Goal: Task Accomplishment & Management: Manage account settings

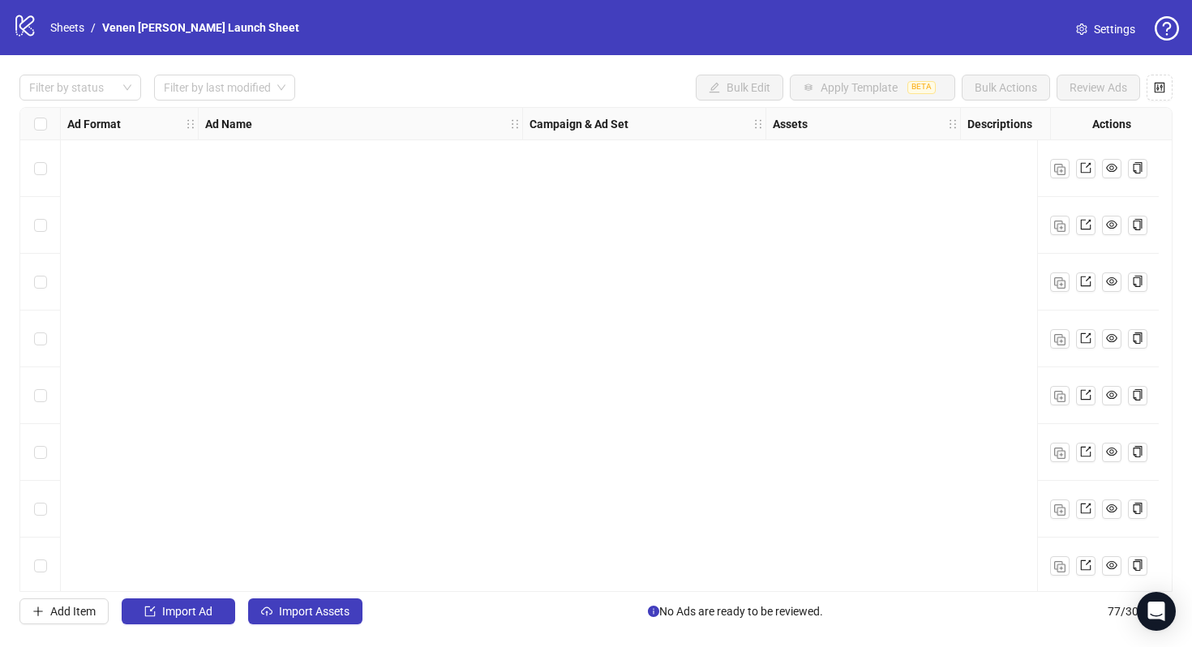
scroll to position [3926, 37]
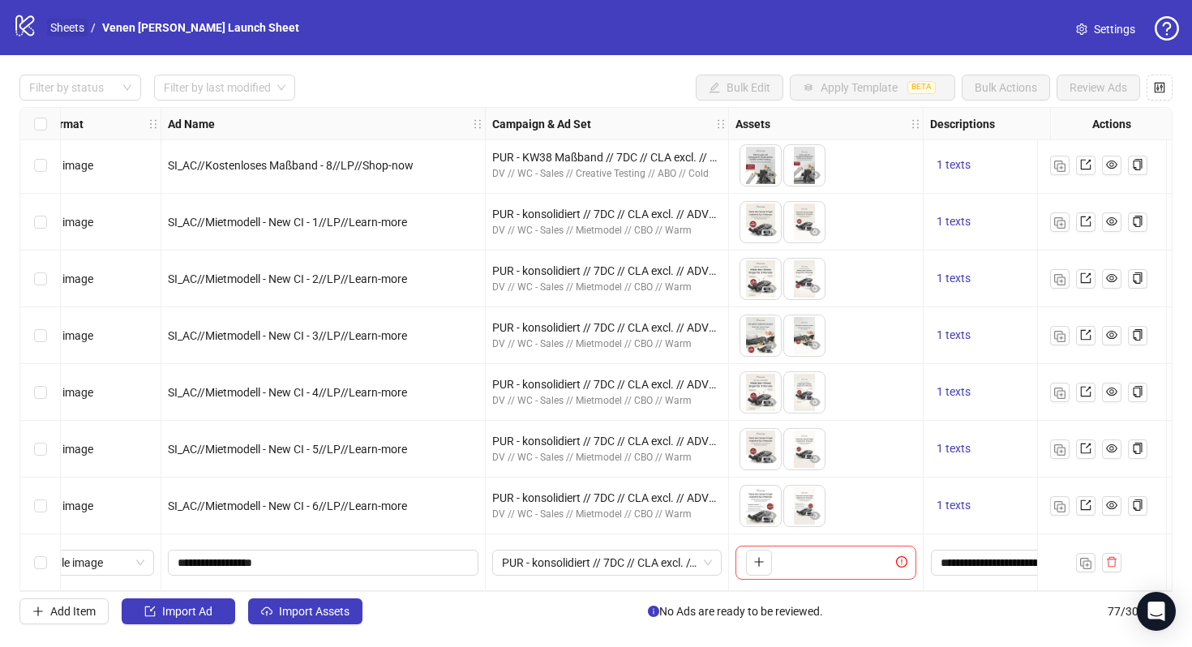
click at [67, 24] on link "Sheets" at bounding box center [67, 28] width 41 height 18
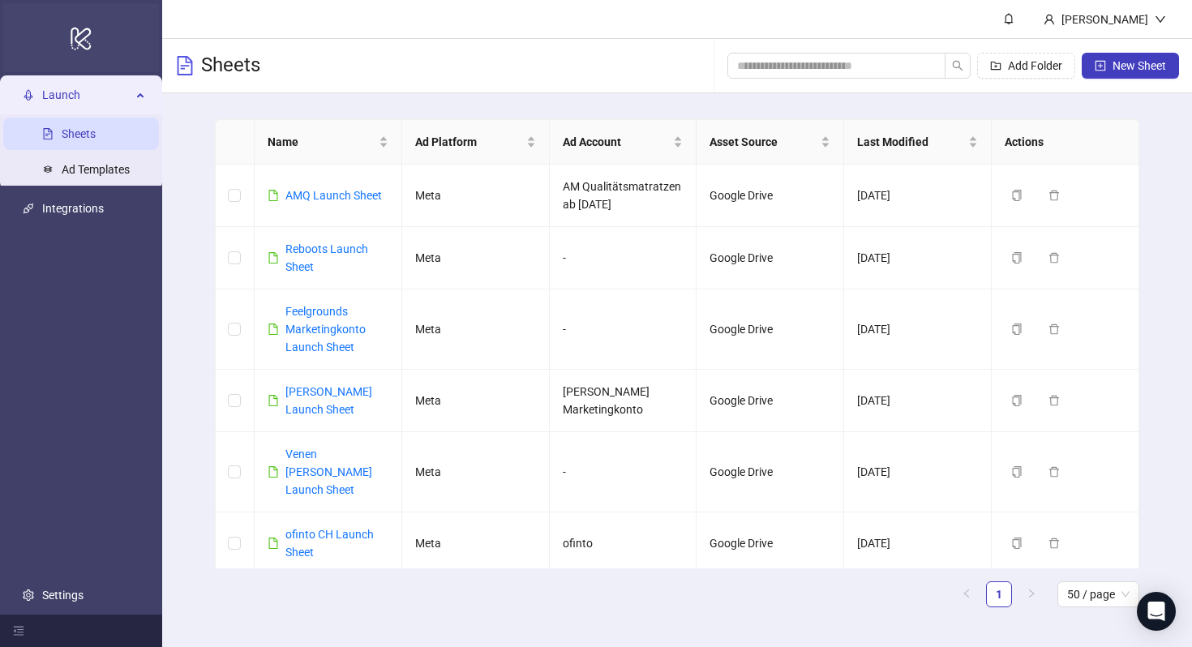
click at [85, 41] on icon at bounding box center [81, 38] width 20 height 23
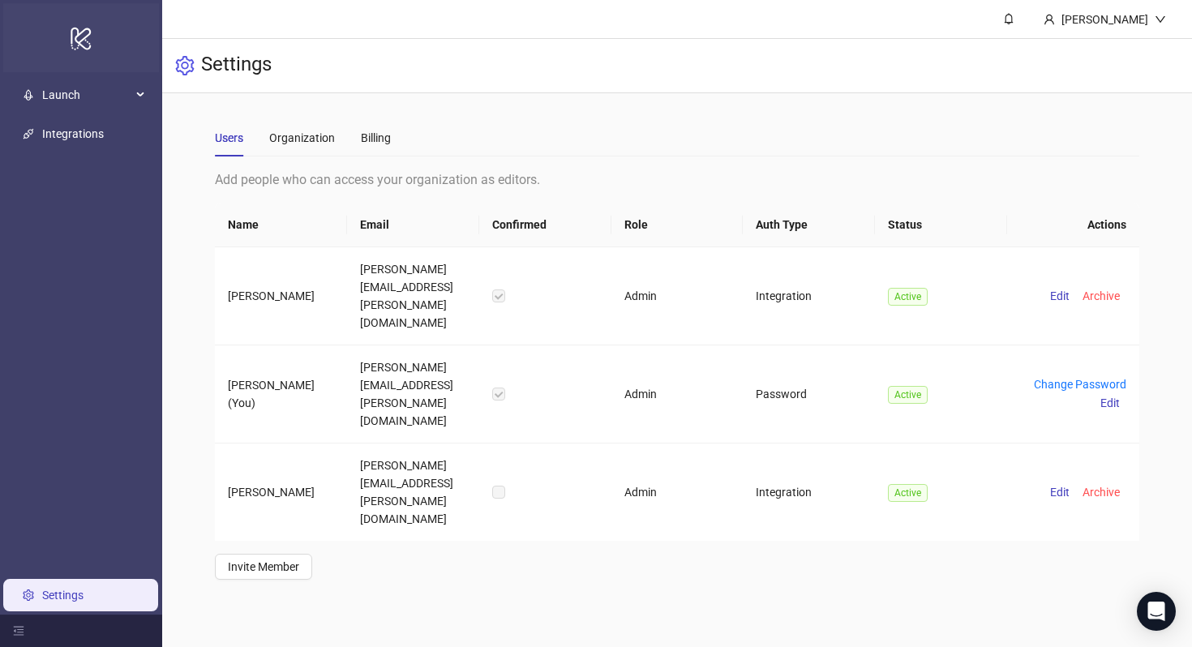
click at [86, 40] on icon "logo/logo-mobile" at bounding box center [81, 38] width 23 height 39
click at [83, 140] on link "Integrations" at bounding box center [73, 133] width 62 height 13
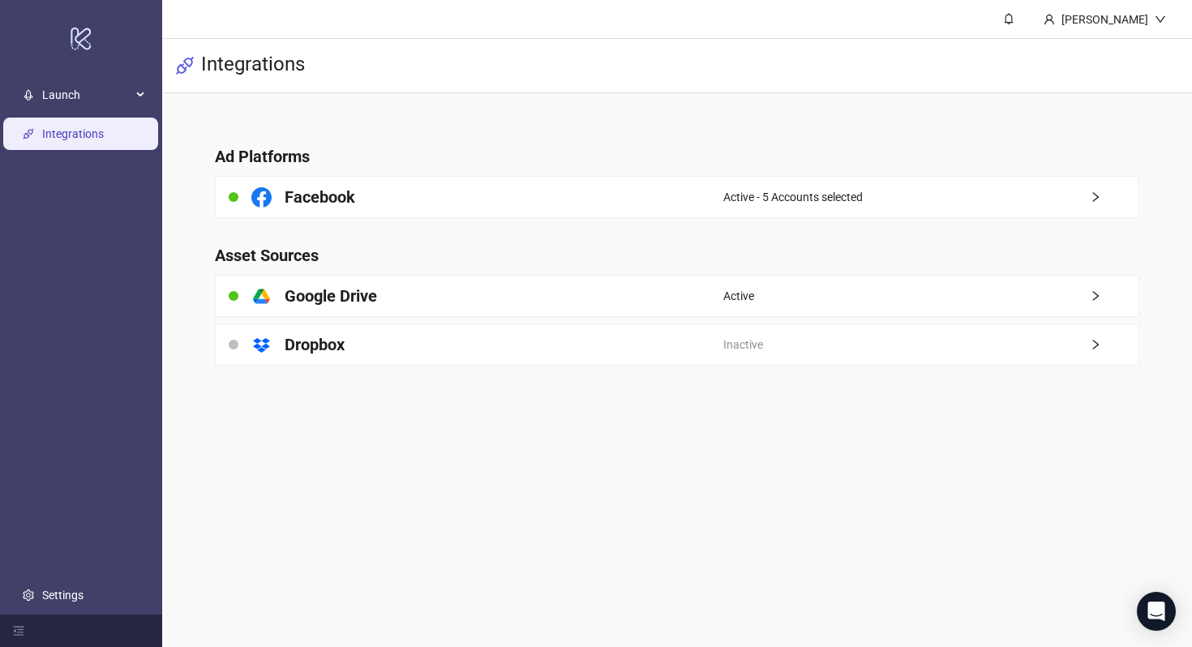
click at [92, 137] on link "Integrations" at bounding box center [73, 133] width 62 height 13
click at [96, 89] on span "Launch" at bounding box center [86, 95] width 89 height 32
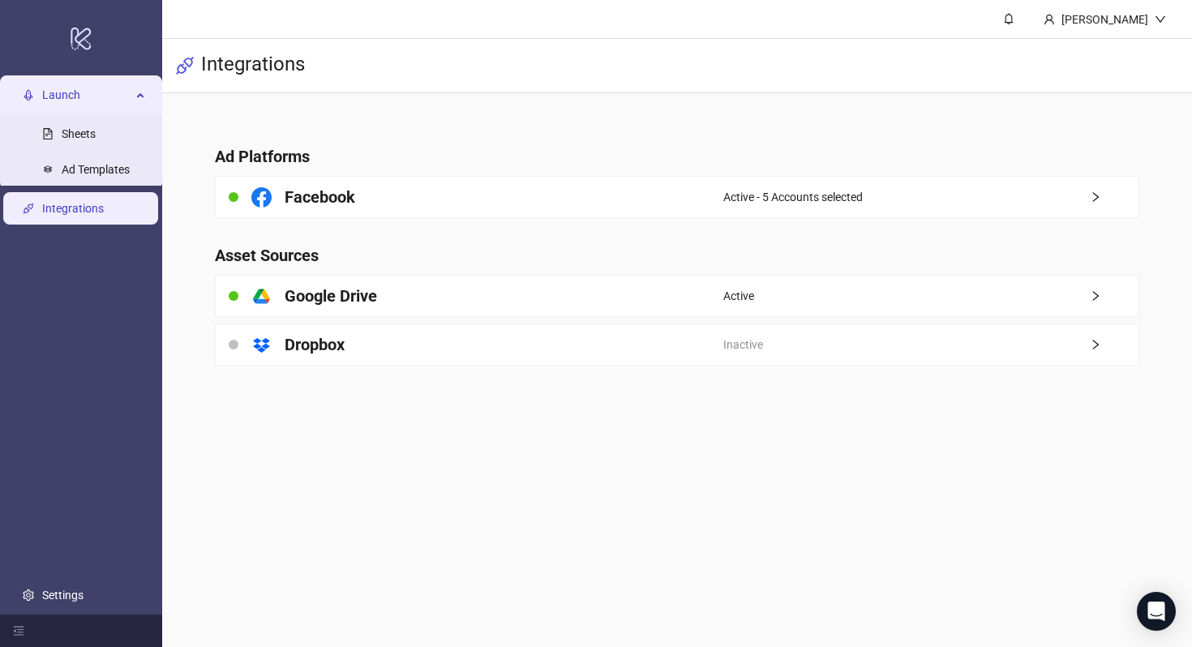
click at [76, 215] on link "Integrations" at bounding box center [73, 208] width 62 height 13
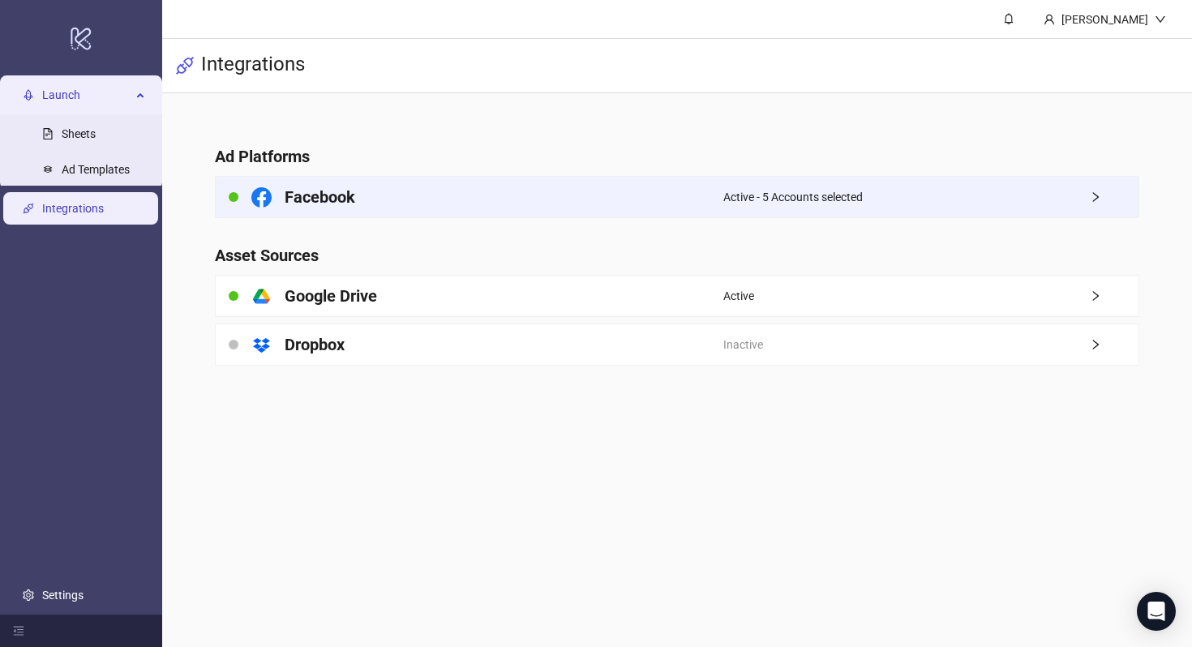
click at [388, 202] on div "Facebook" at bounding box center [470, 197] width 508 height 41
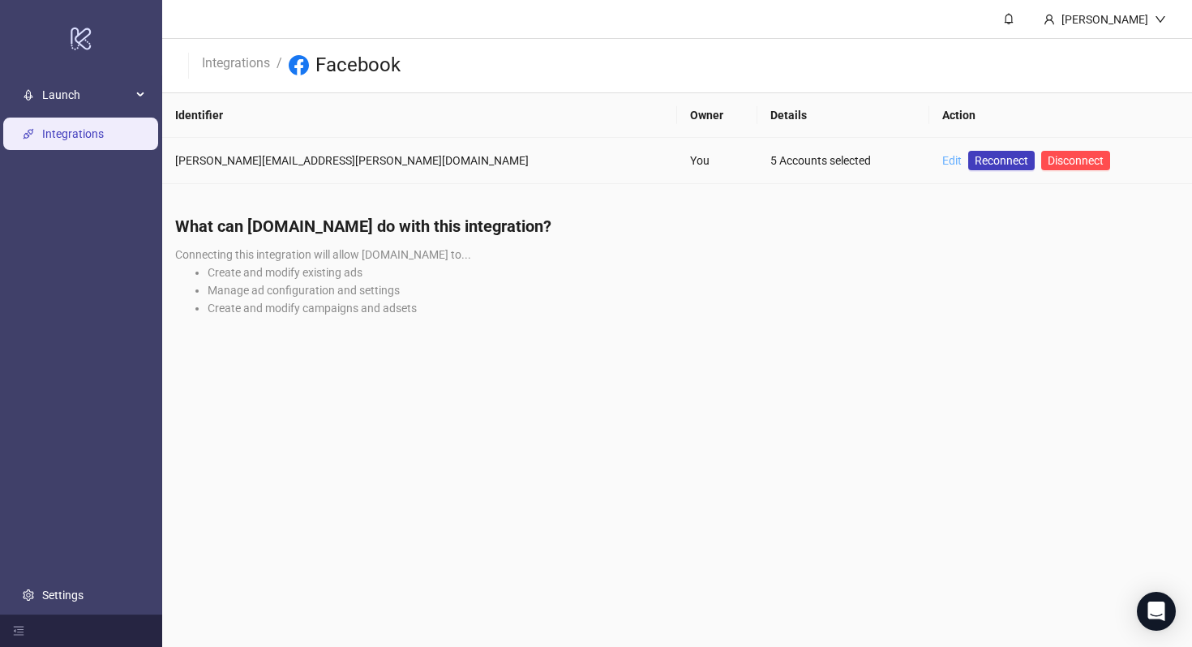
click at [942, 165] on link "Edit" at bounding box center [951, 160] width 19 height 13
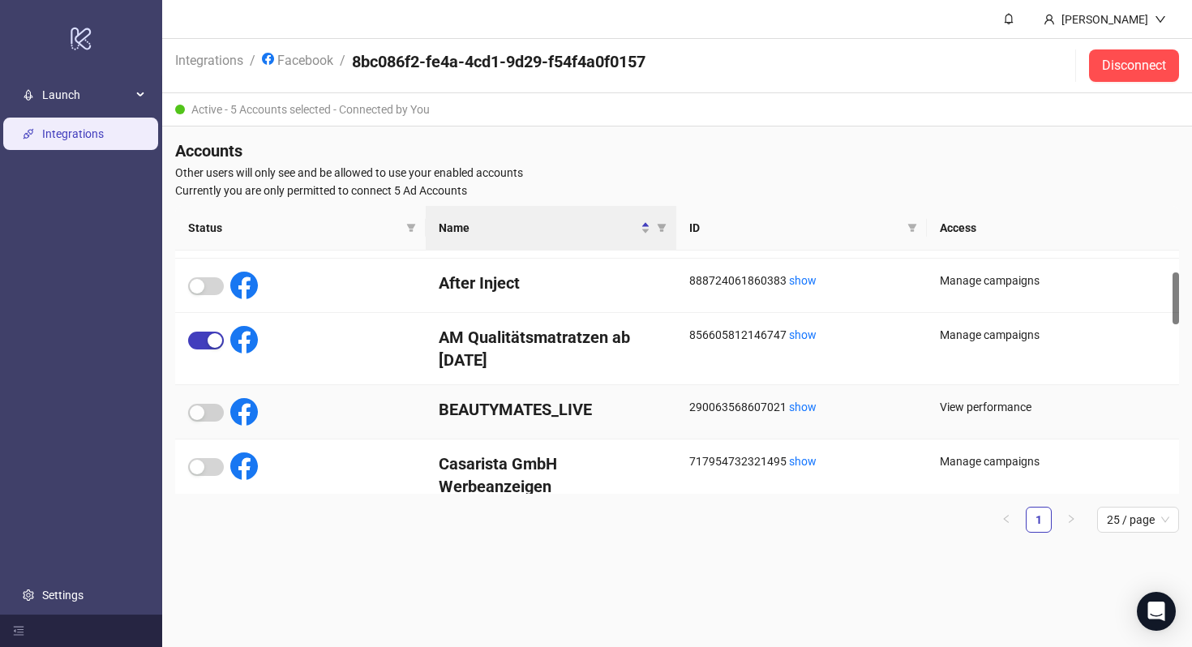
scroll to position [105, 0]
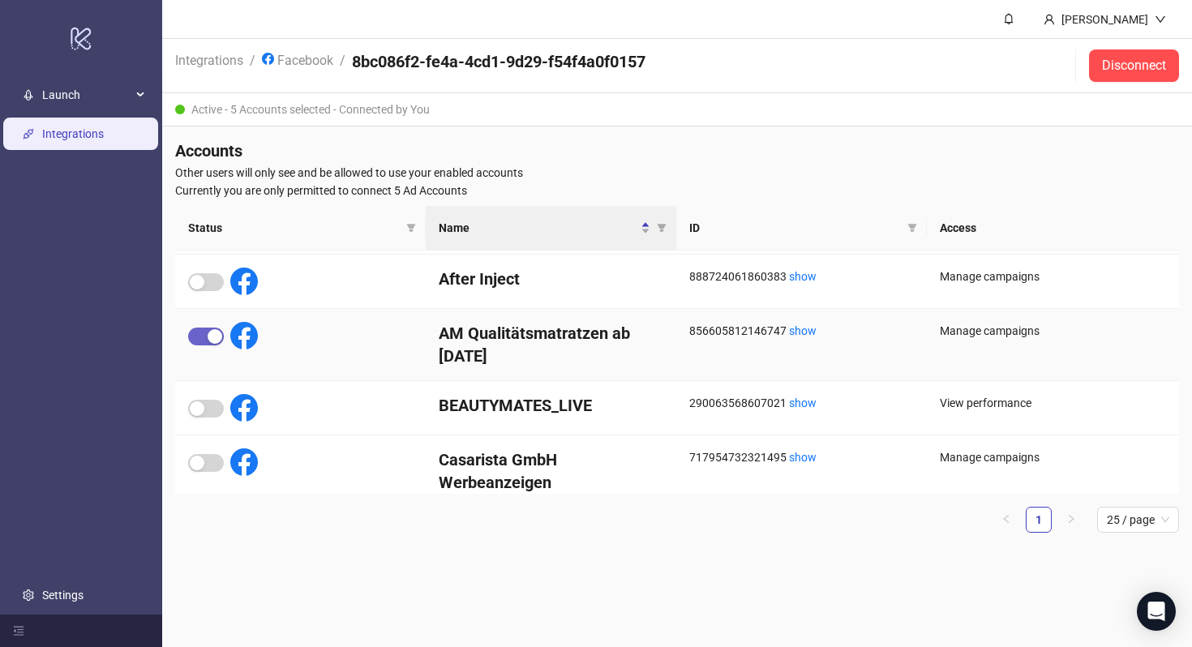
click at [210, 338] on div "button" at bounding box center [215, 336] width 15 height 15
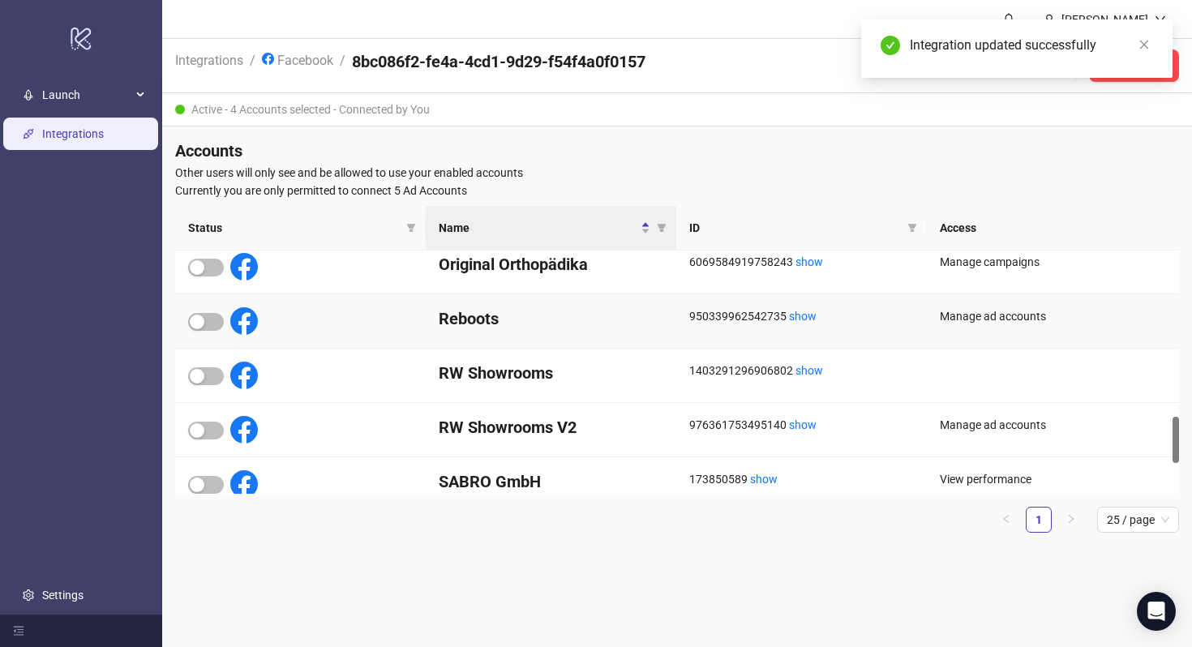
scroll to position [863, 0]
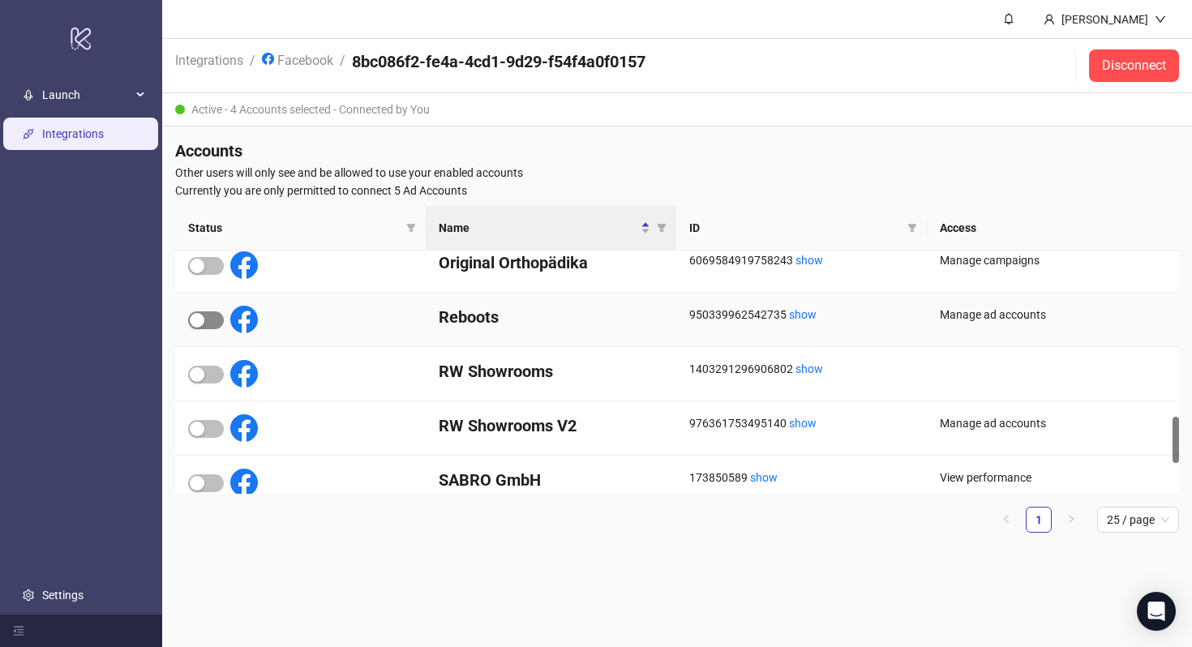
click at [199, 324] on div "button" at bounding box center [197, 320] width 15 height 15
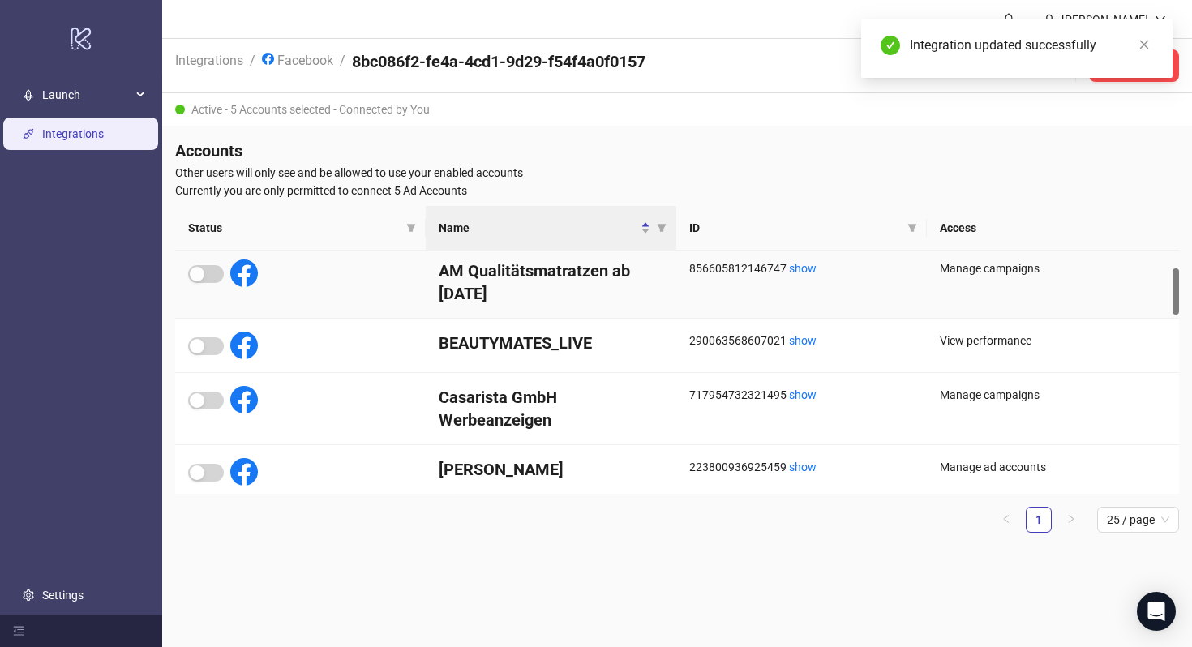
scroll to position [0, 0]
